Goal: Task Accomplishment & Management: Manage account settings

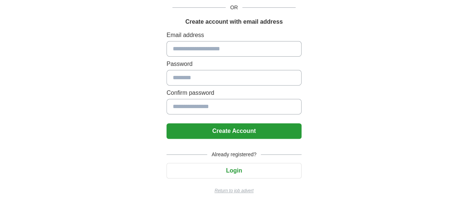
scroll to position [91, 0]
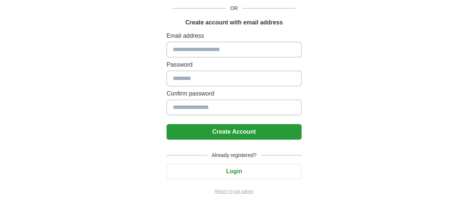
click at [210, 174] on button "Login" at bounding box center [234, 172] width 135 height 16
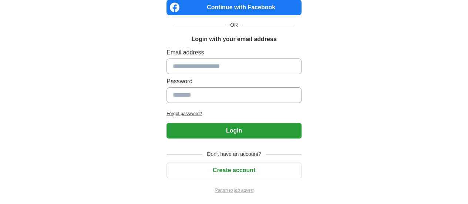
click at [234, 63] on input at bounding box center [234, 67] width 135 height 16
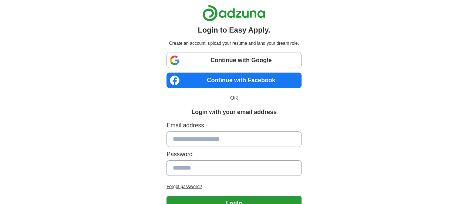
scroll to position [1, 0]
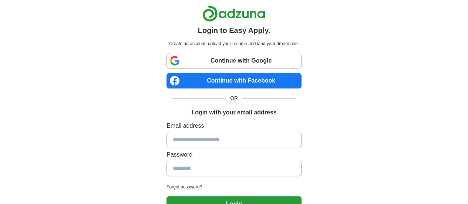
click at [195, 134] on input at bounding box center [234, 140] width 135 height 16
click at [226, 139] on input at bounding box center [234, 140] width 135 height 16
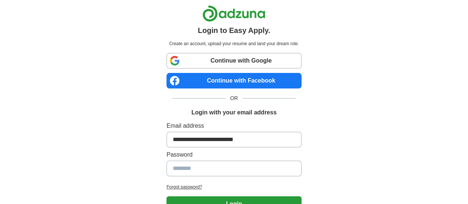
type input "**********"
click at [214, 169] on input at bounding box center [234, 169] width 135 height 16
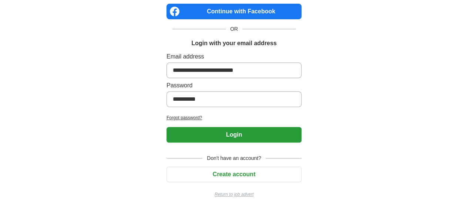
scroll to position [70, 0]
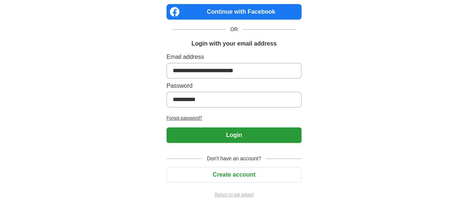
type input "**********"
click at [218, 136] on button "Login" at bounding box center [234, 135] width 135 height 16
